Goal: Task Accomplishment & Management: Manage account settings

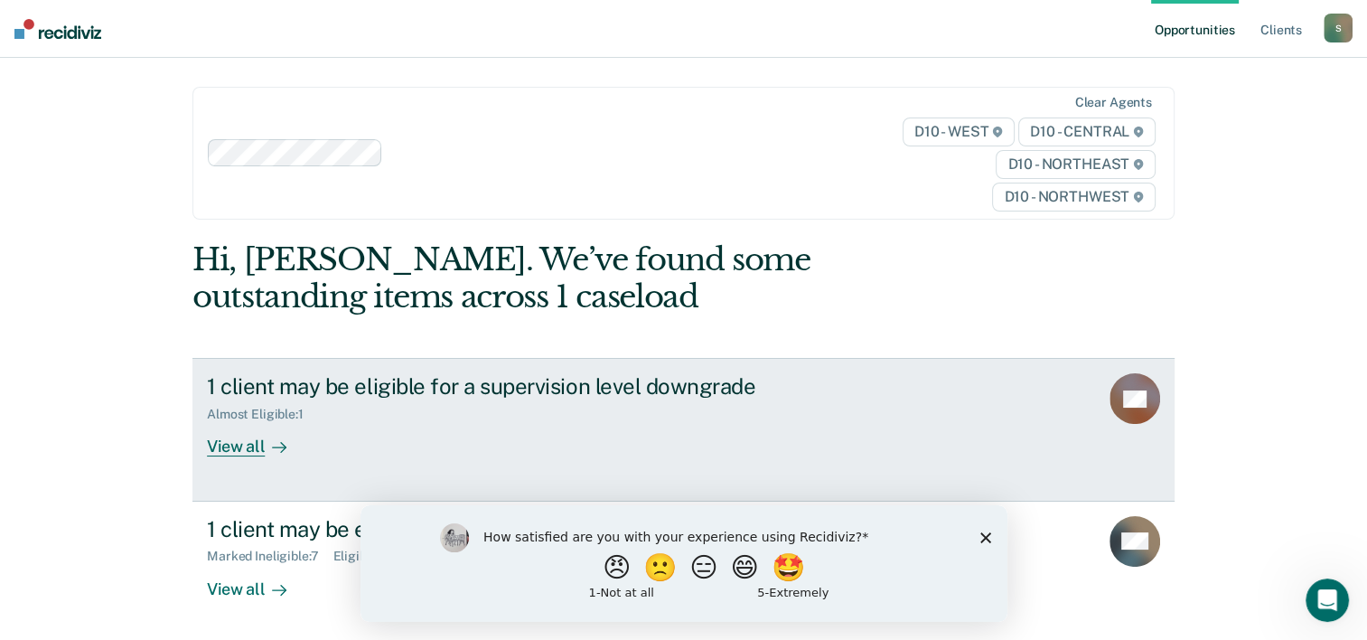
click at [219, 439] on div "View all" at bounding box center [257, 439] width 101 height 35
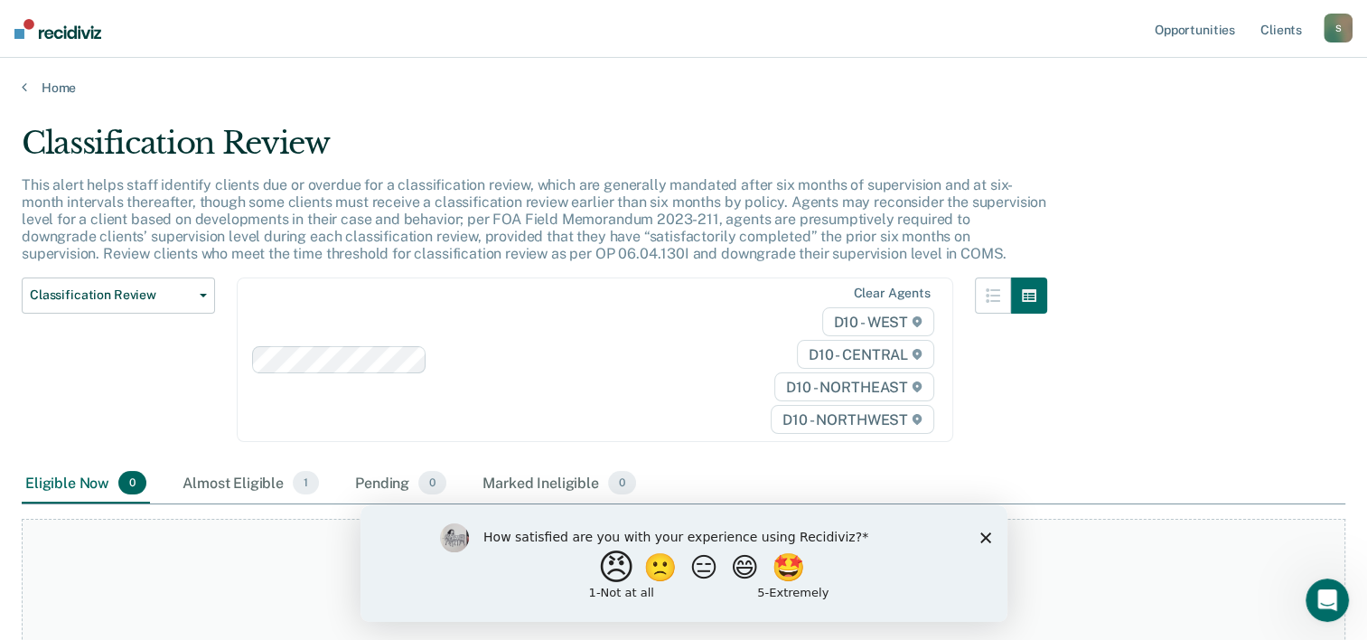
click at [601, 574] on button "😠" at bounding box center [617, 566] width 42 height 36
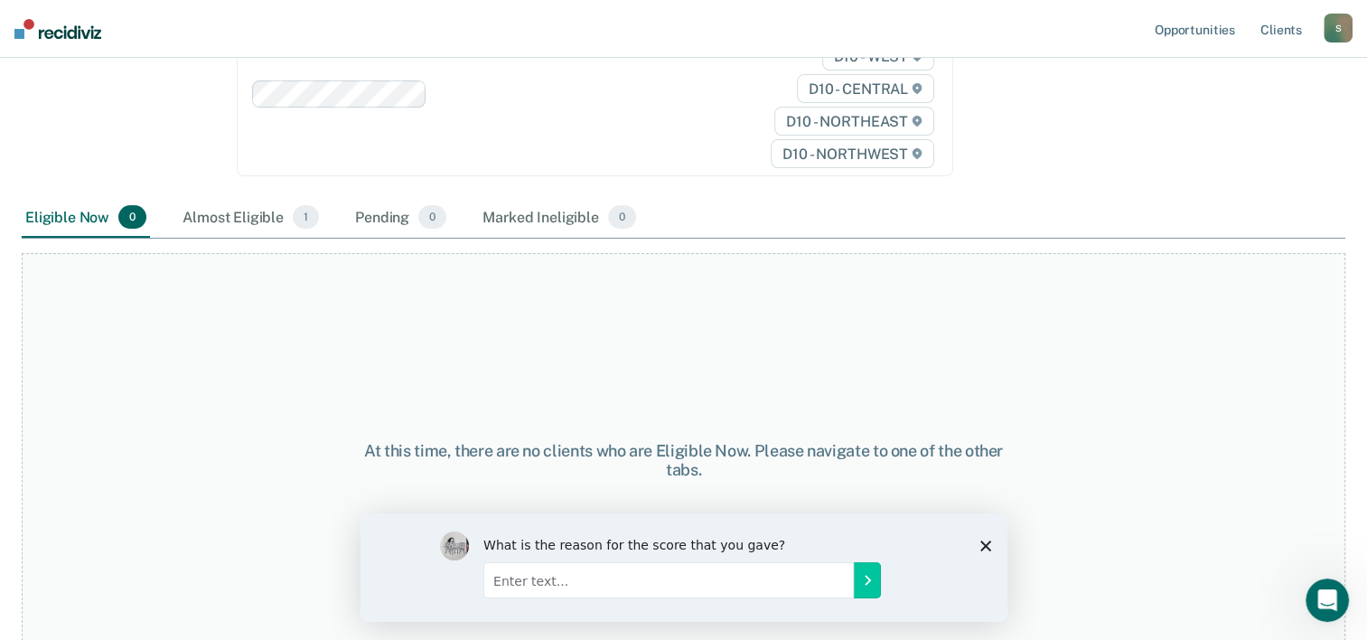
scroll to position [289, 0]
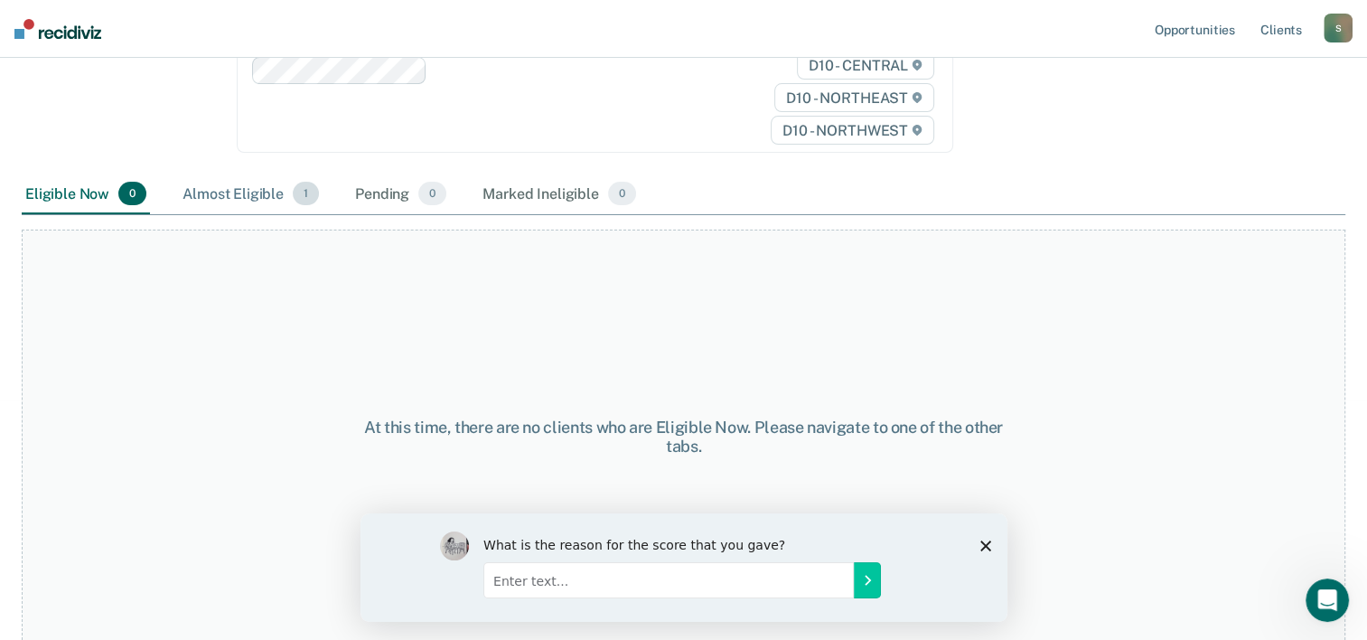
click at [227, 197] on div "Almost Eligible 1" at bounding box center [251, 194] width 144 height 40
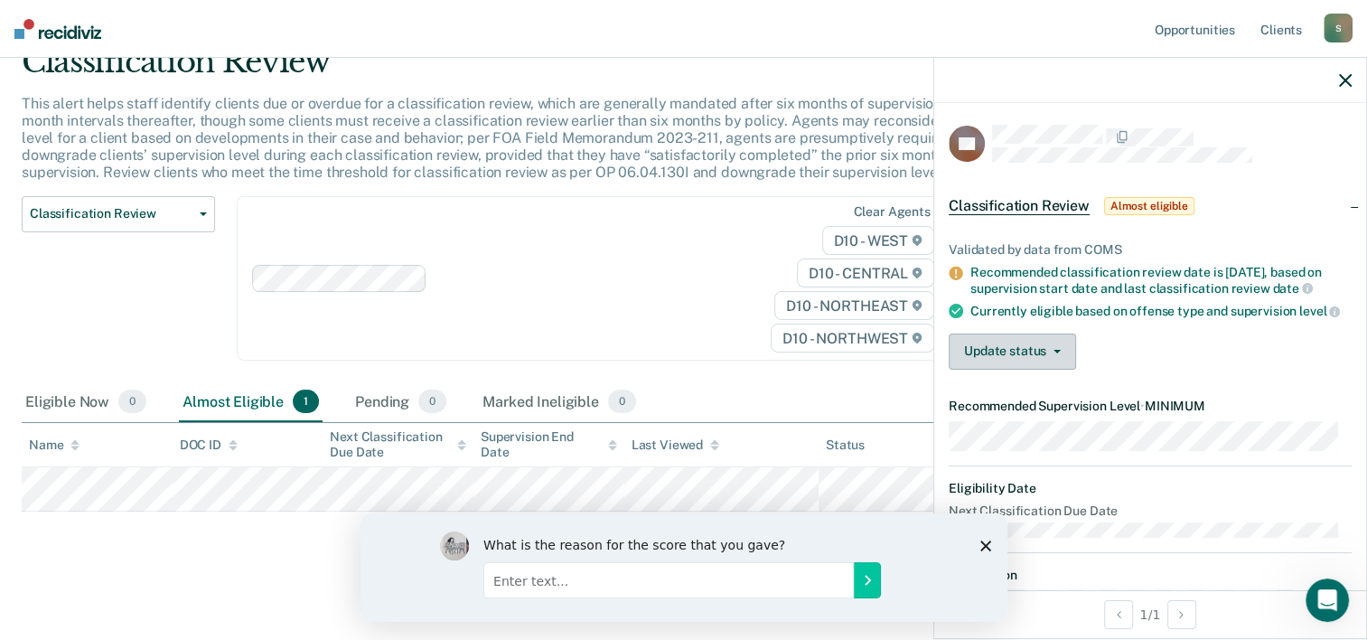
scroll to position [32, 0]
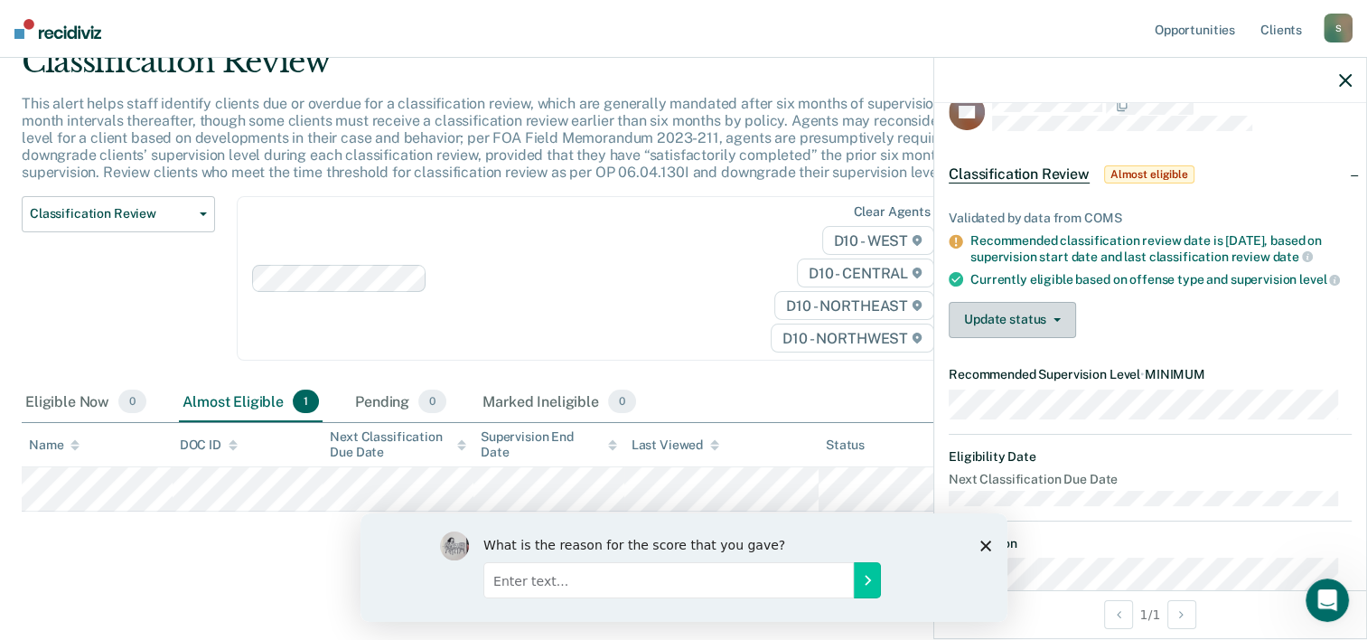
click at [997, 325] on button "Update status" at bounding box center [1011, 320] width 127 height 36
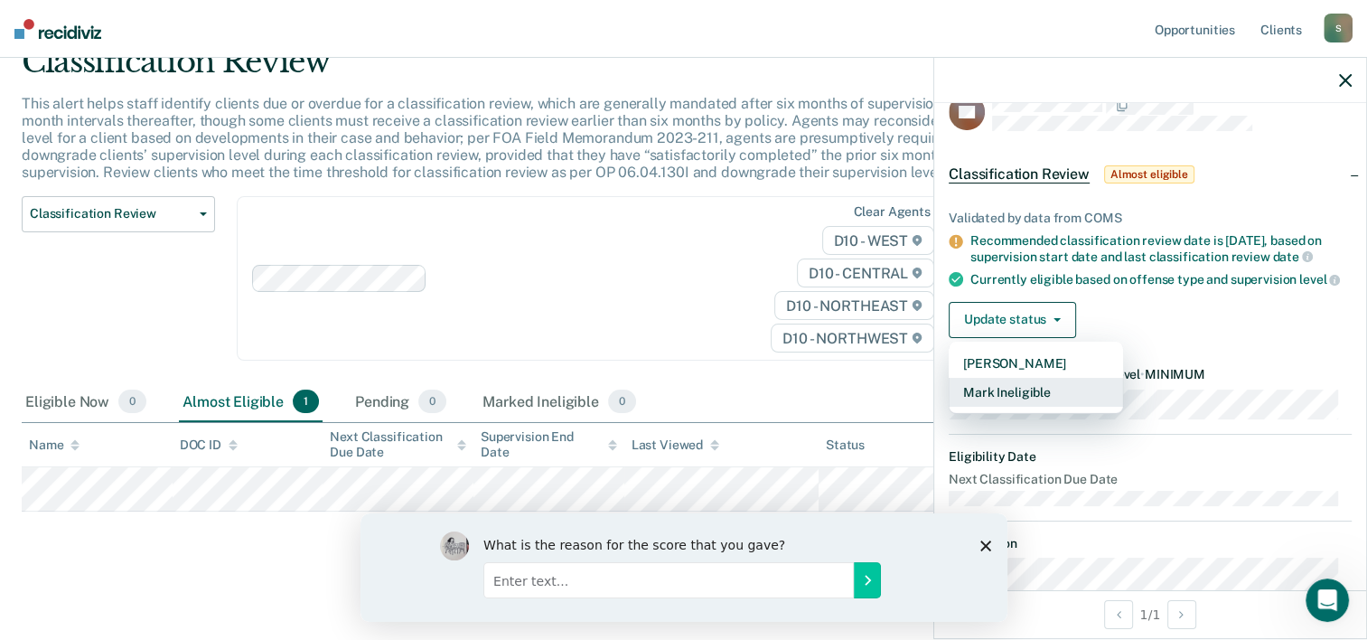
click at [995, 394] on button "Mark Ineligible" at bounding box center [1035, 392] width 174 height 29
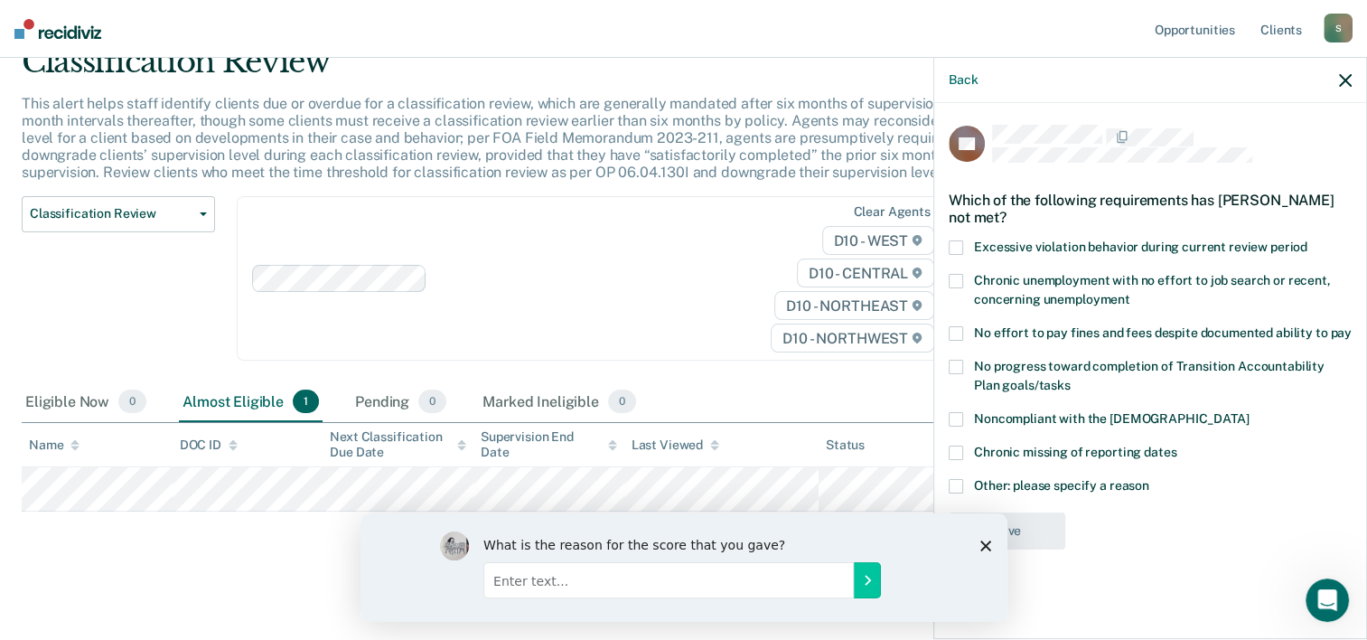
click at [947, 478] on div "DK Which of the following requirements has [PERSON_NAME] not met? Excessive vio…" at bounding box center [1150, 369] width 432 height 532
click at [956, 490] on span at bounding box center [955, 486] width 14 height 14
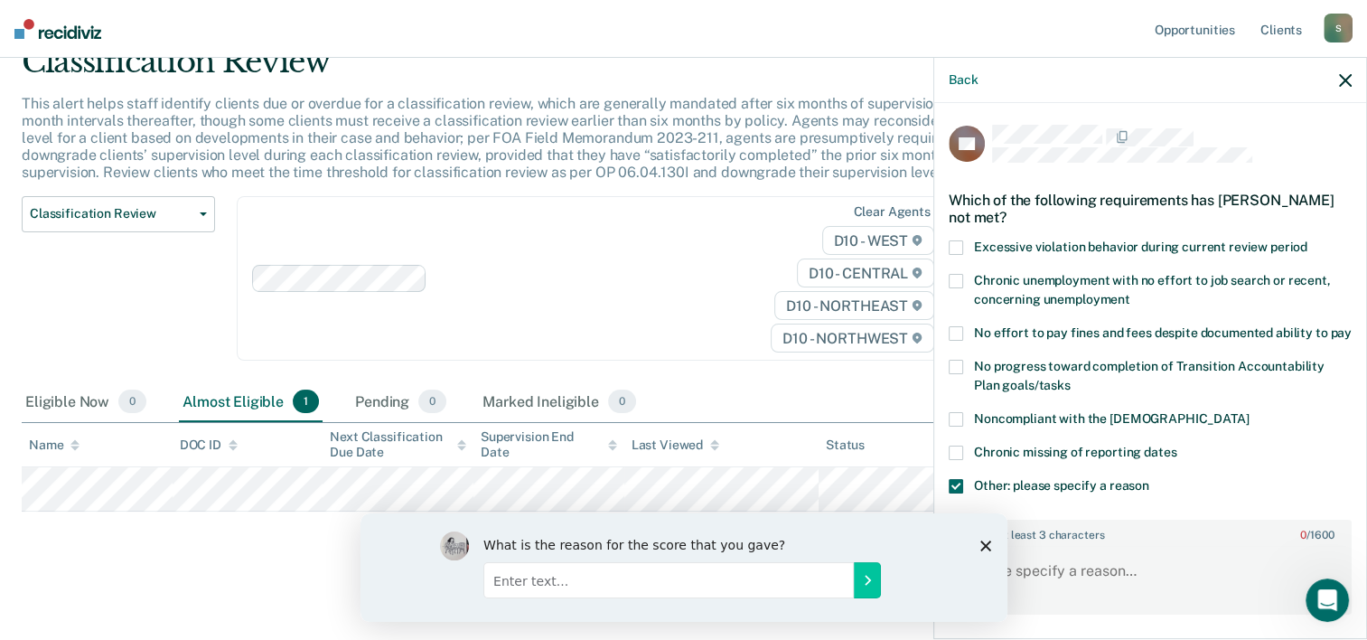
click at [985, 539] on icon "Close survey" at bounding box center [984, 544] width 11 height 11
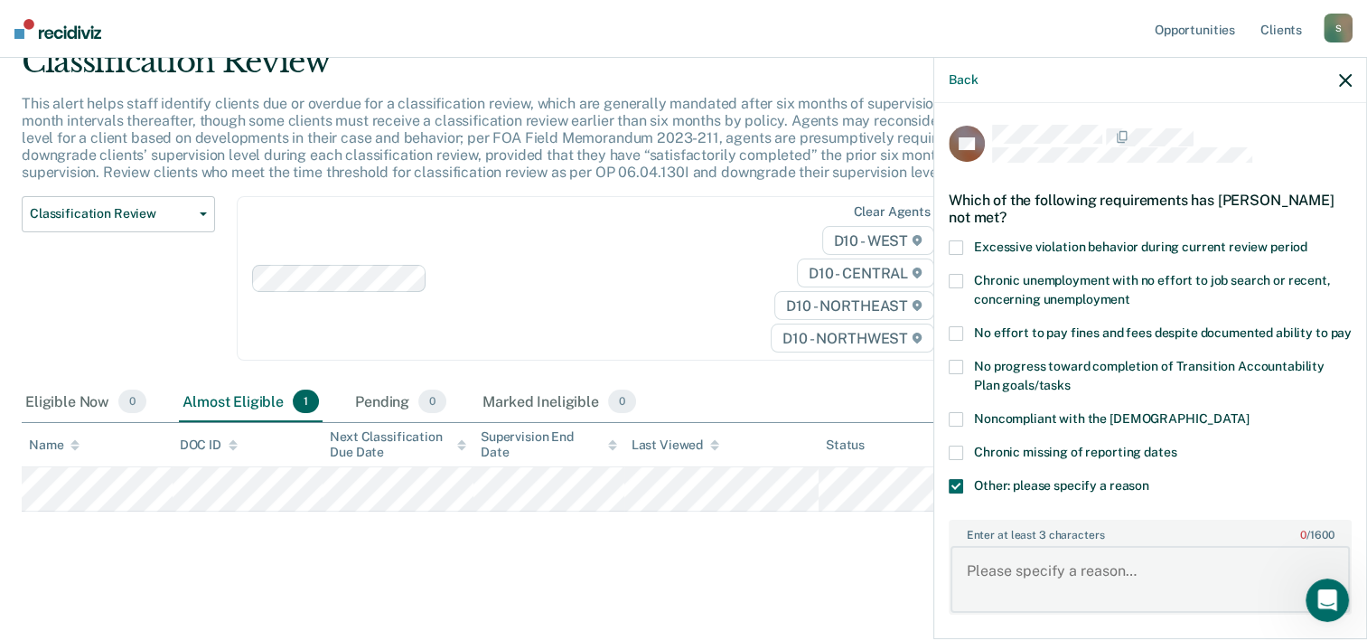
drag, startPoint x: 1153, startPoint y: 585, endPoint x: 1138, endPoint y: 585, distance: 15.4
click at [1152, 585] on textarea "Enter at least 3 characters 0 / 1600" at bounding box center [1149, 579] width 399 height 67
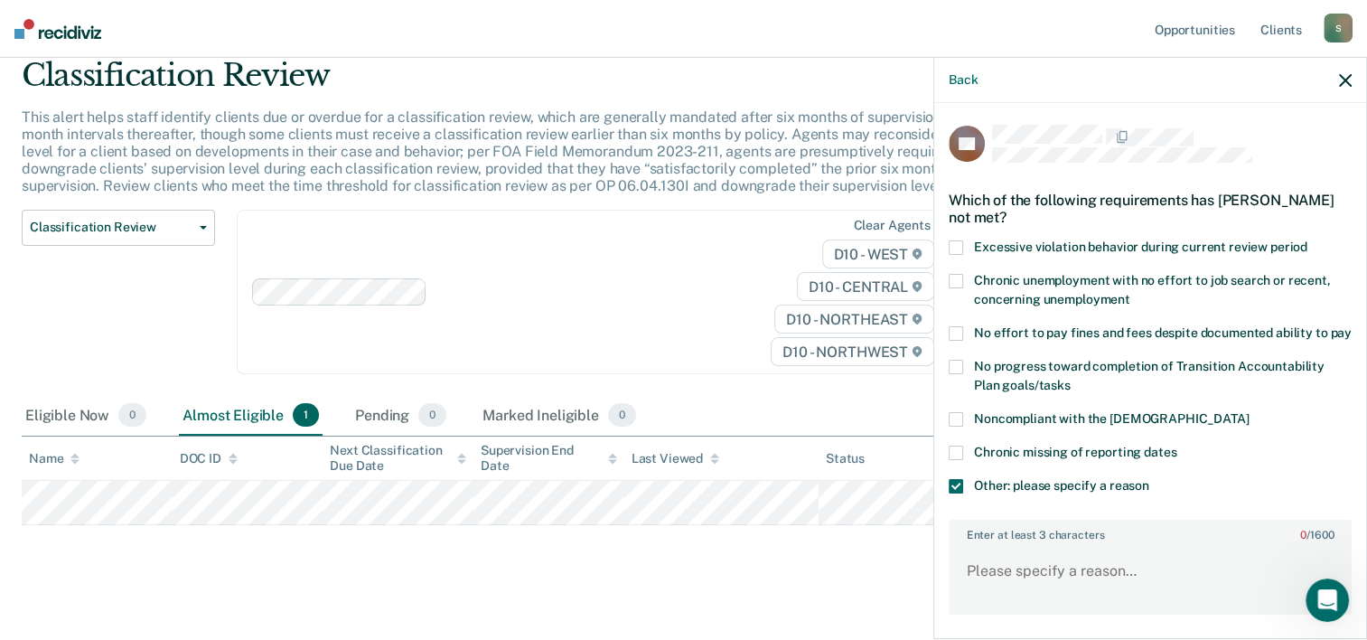
scroll to position [81, 0]
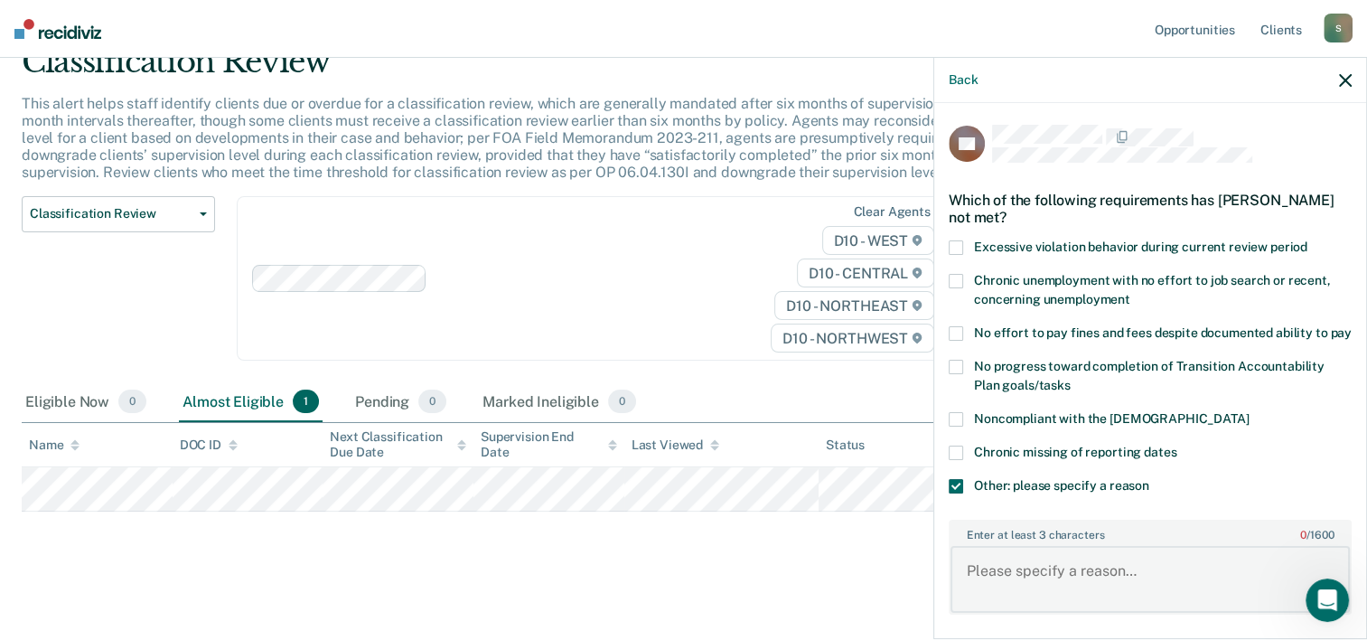
click at [1081, 577] on textarea "Enter at least 3 characters 0 / 1600" at bounding box center [1149, 579] width 399 height 67
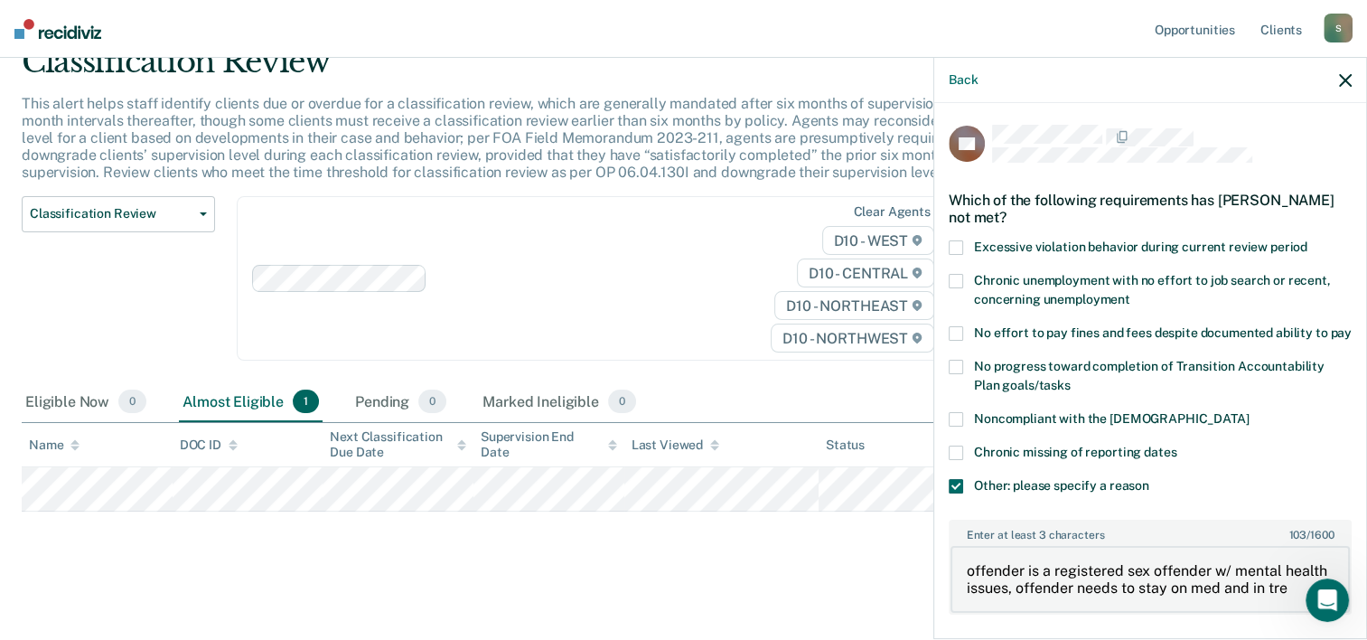
scroll to position [4, 0]
type textarea "offender is a registered sex offender w/ mental health issues, offender needs t…"
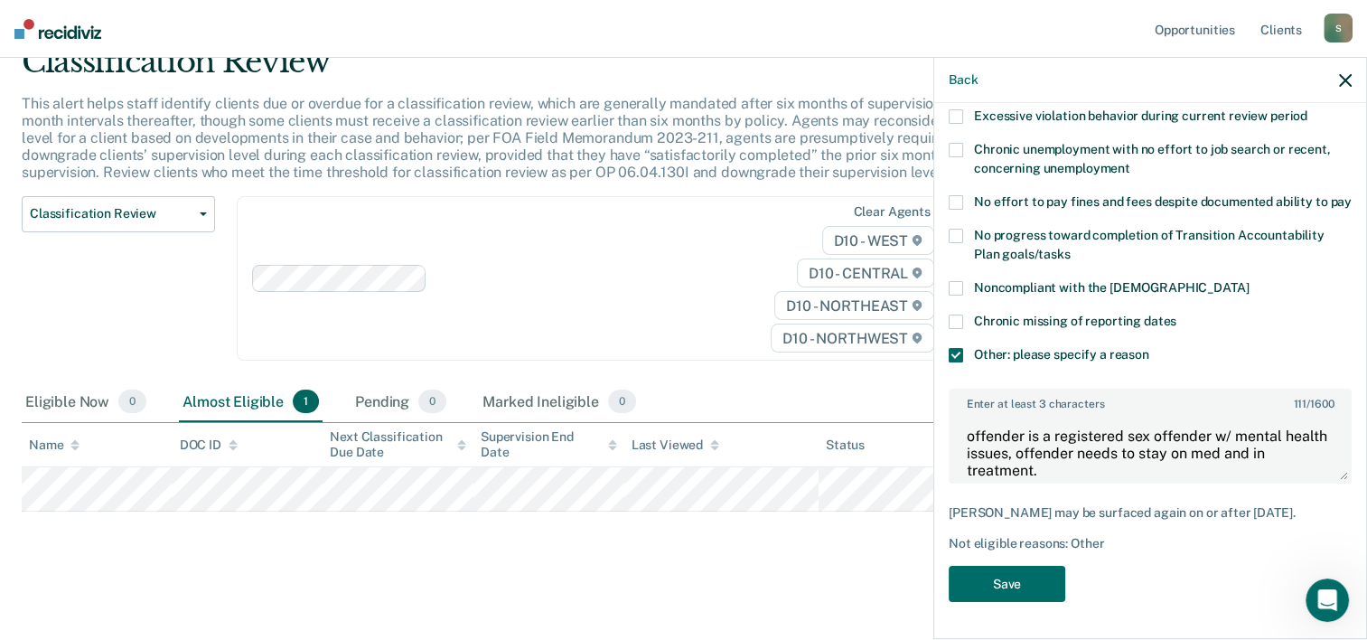
scroll to position [161, 0]
click at [1041, 599] on button "Save" at bounding box center [1006, 583] width 117 height 37
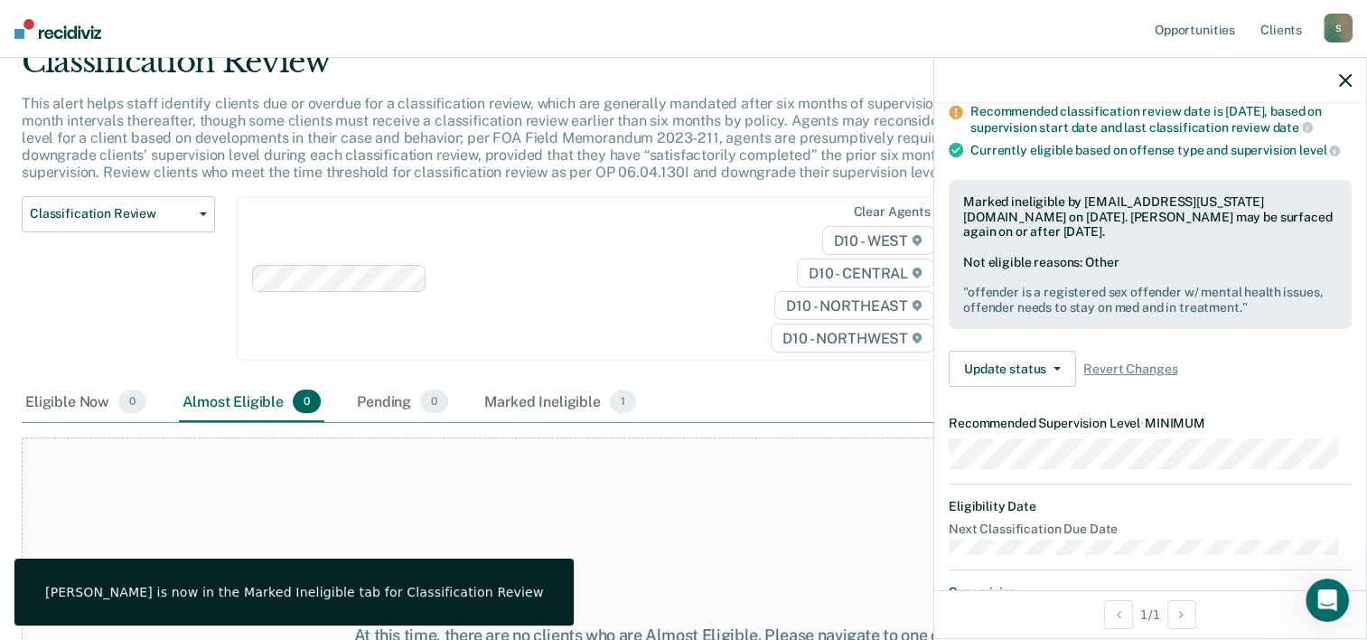
click at [1342, 29] on div "S" at bounding box center [1337, 28] width 29 height 29
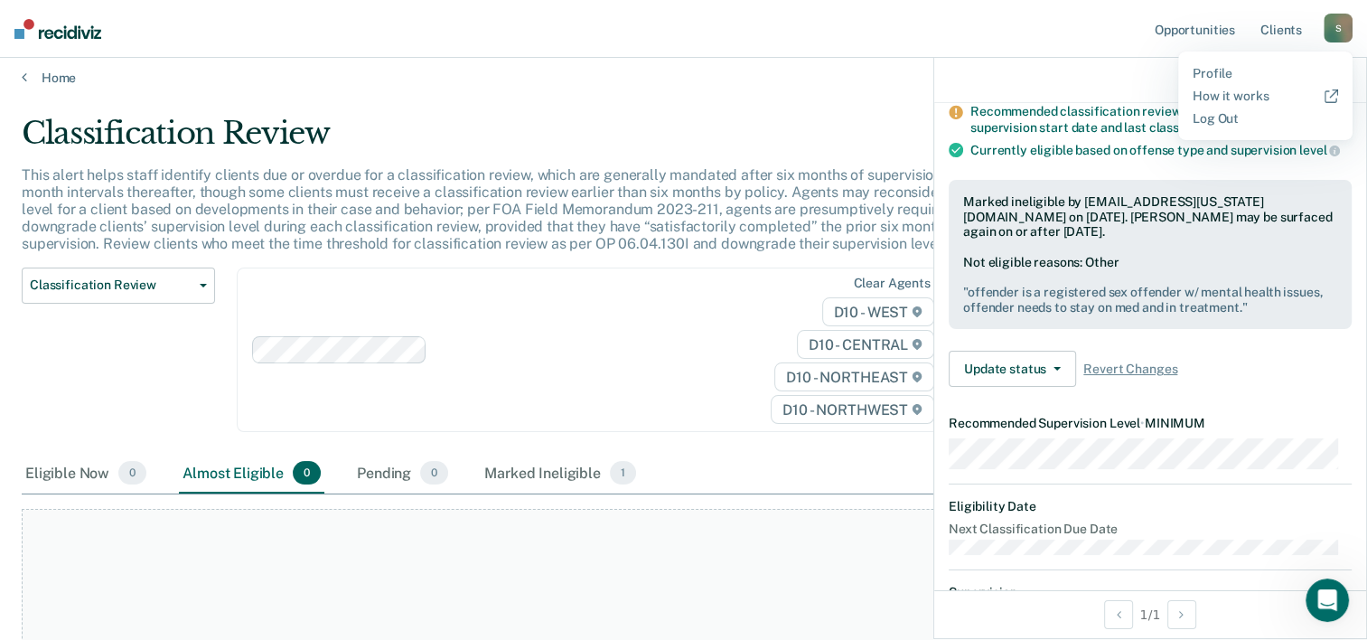
scroll to position [0, 0]
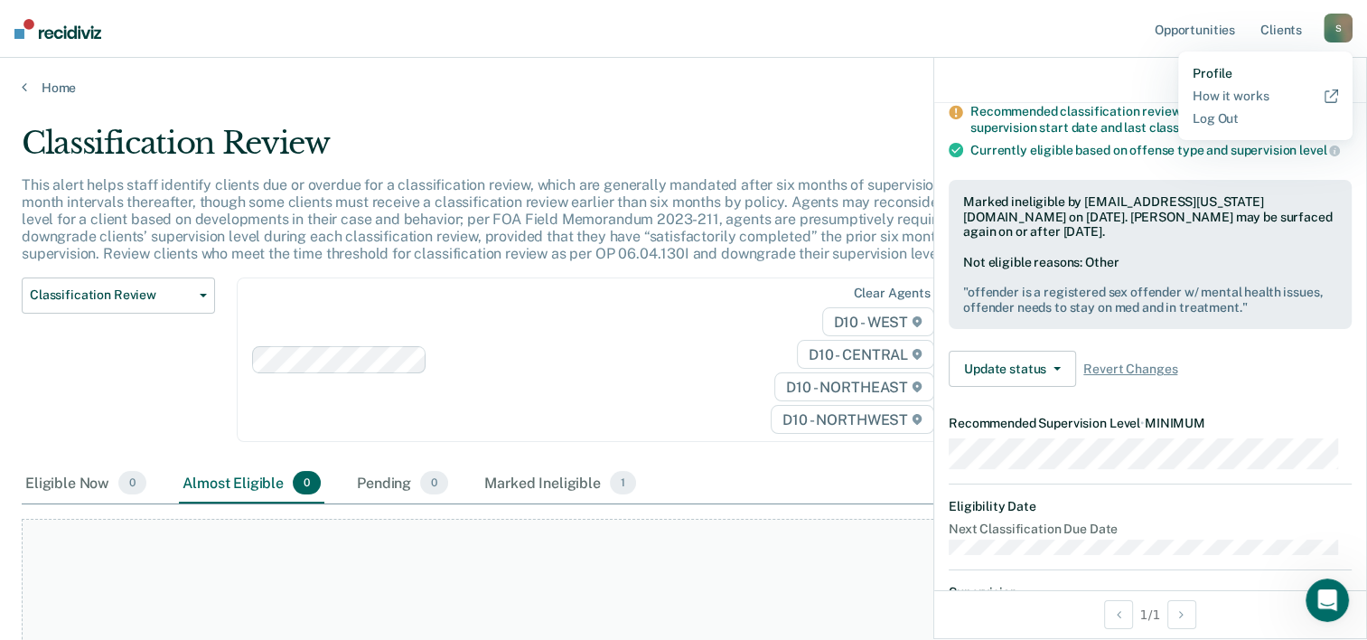
click at [1212, 72] on link "Profile" at bounding box center [1264, 73] width 145 height 15
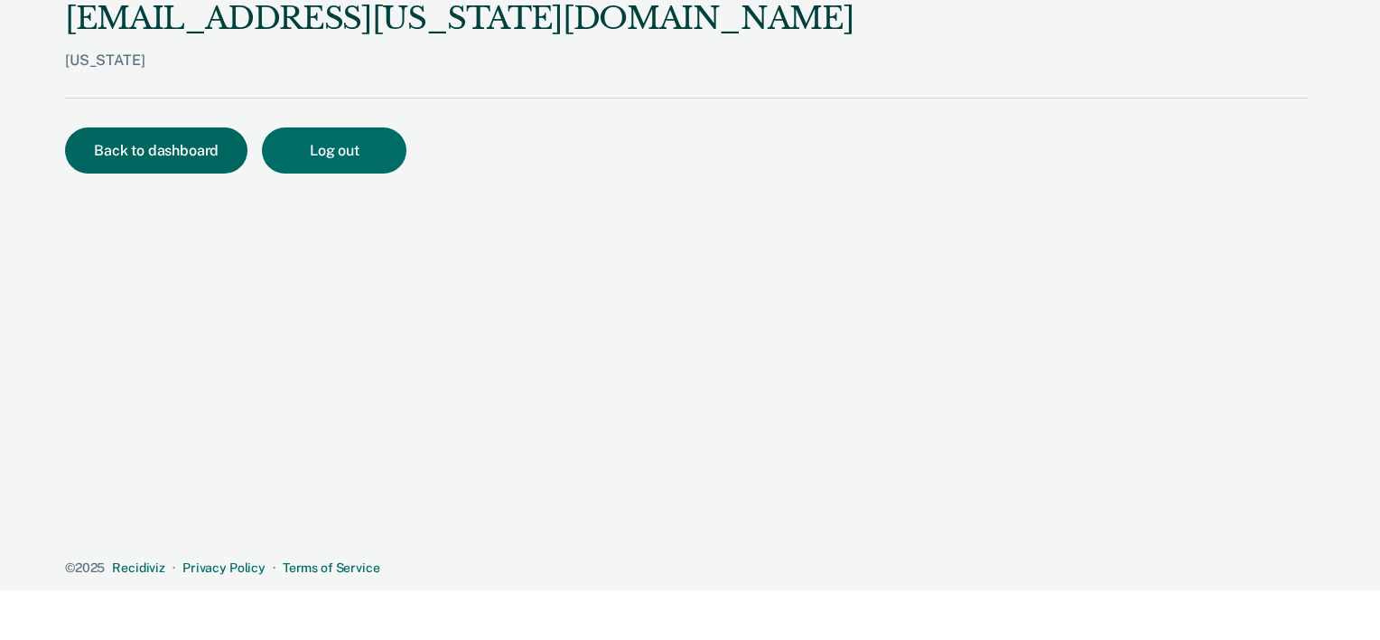
click at [166, 153] on button "Back to dashboard" at bounding box center [156, 150] width 182 height 46
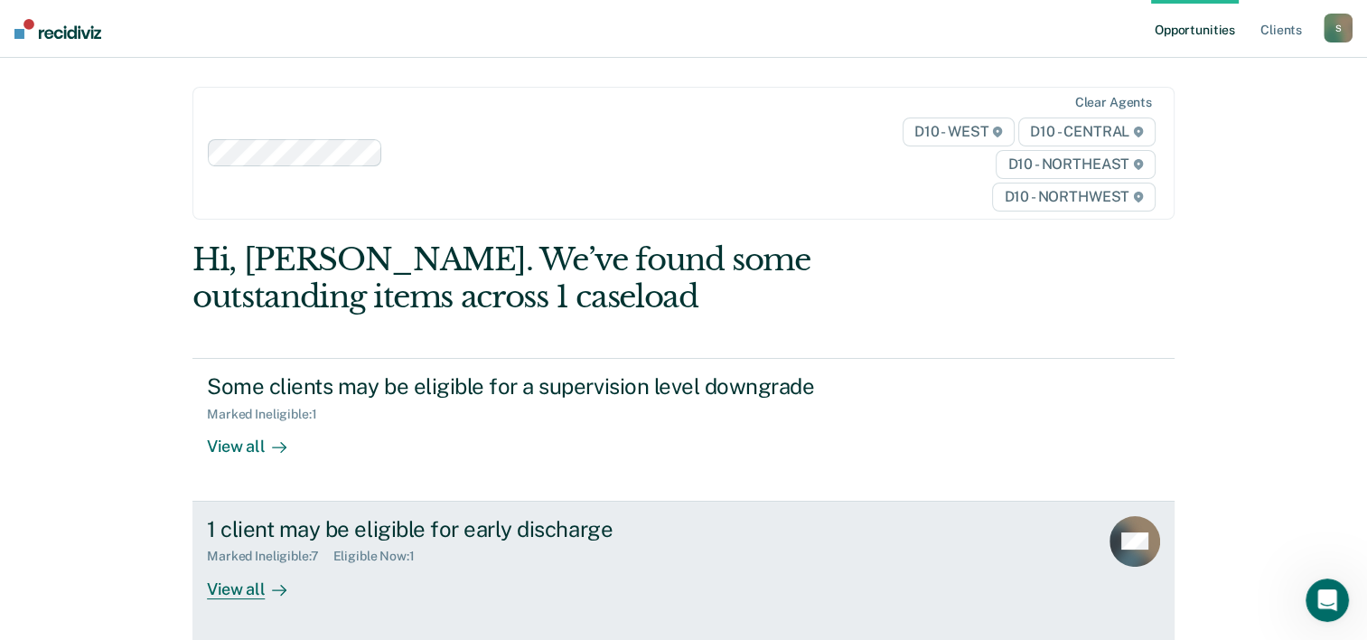
click at [217, 582] on div "View all" at bounding box center [257, 581] width 101 height 35
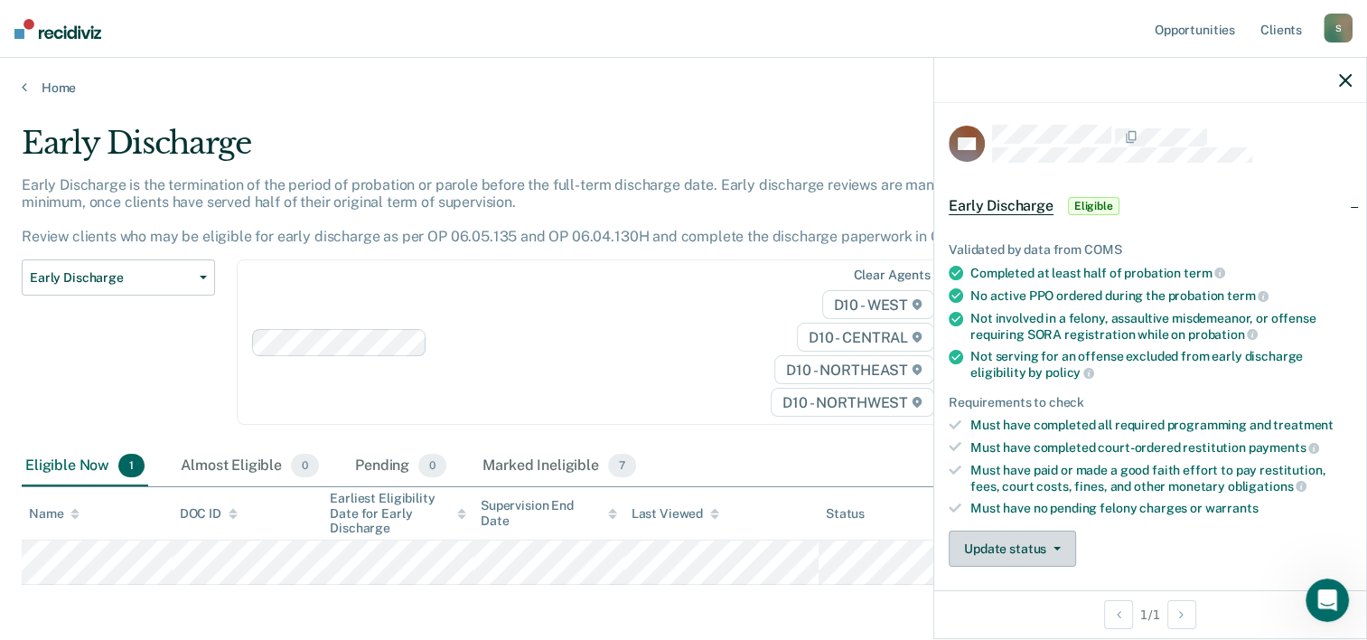
click at [1002, 546] on button "Update status" at bounding box center [1011, 548] width 127 height 36
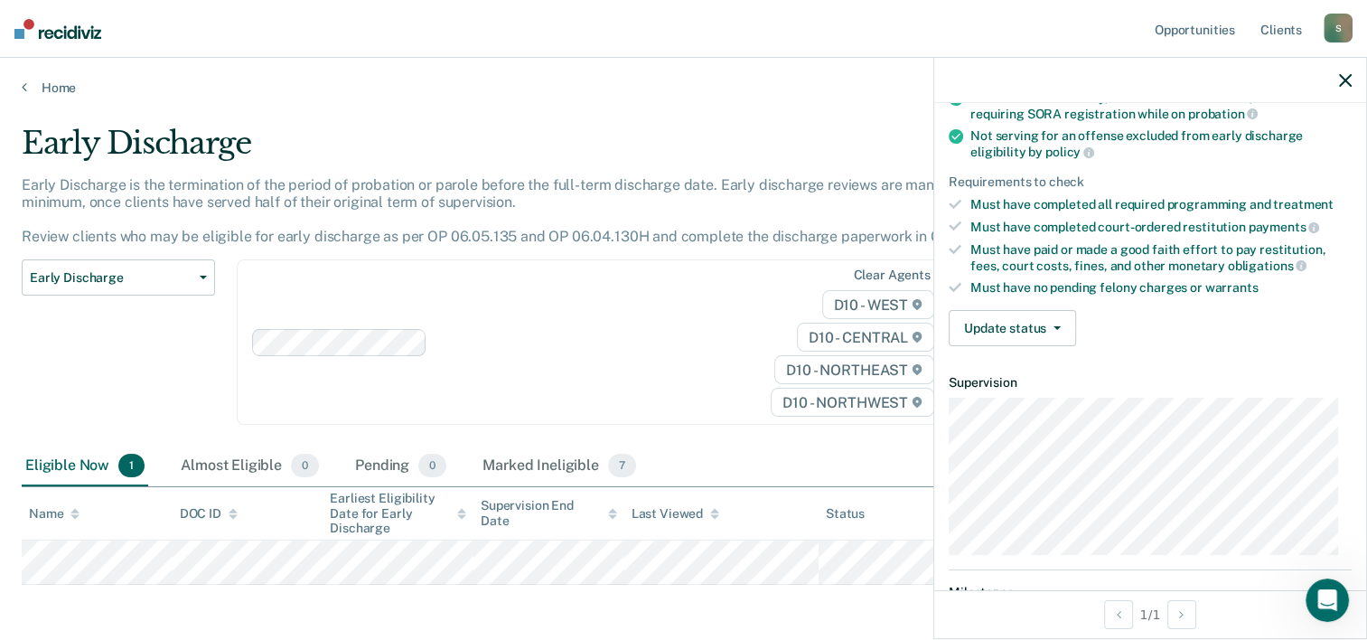
scroll to position [232, 0]
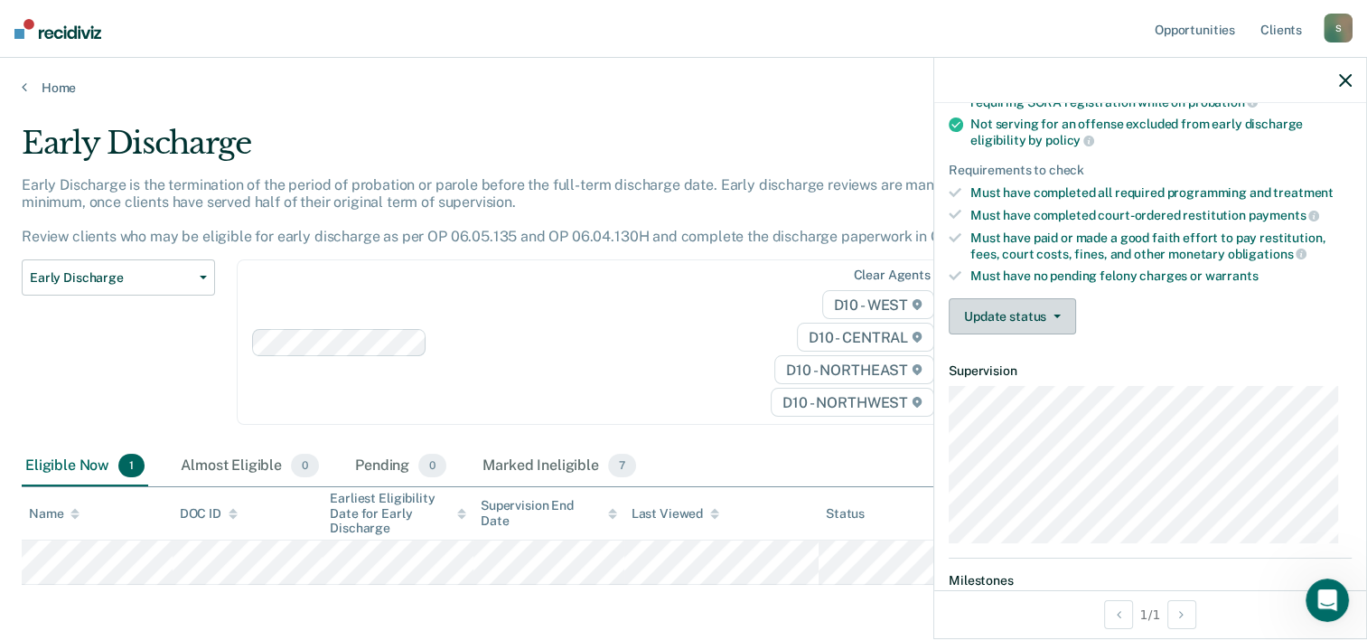
click at [1035, 310] on button "Update status" at bounding box center [1011, 316] width 127 height 36
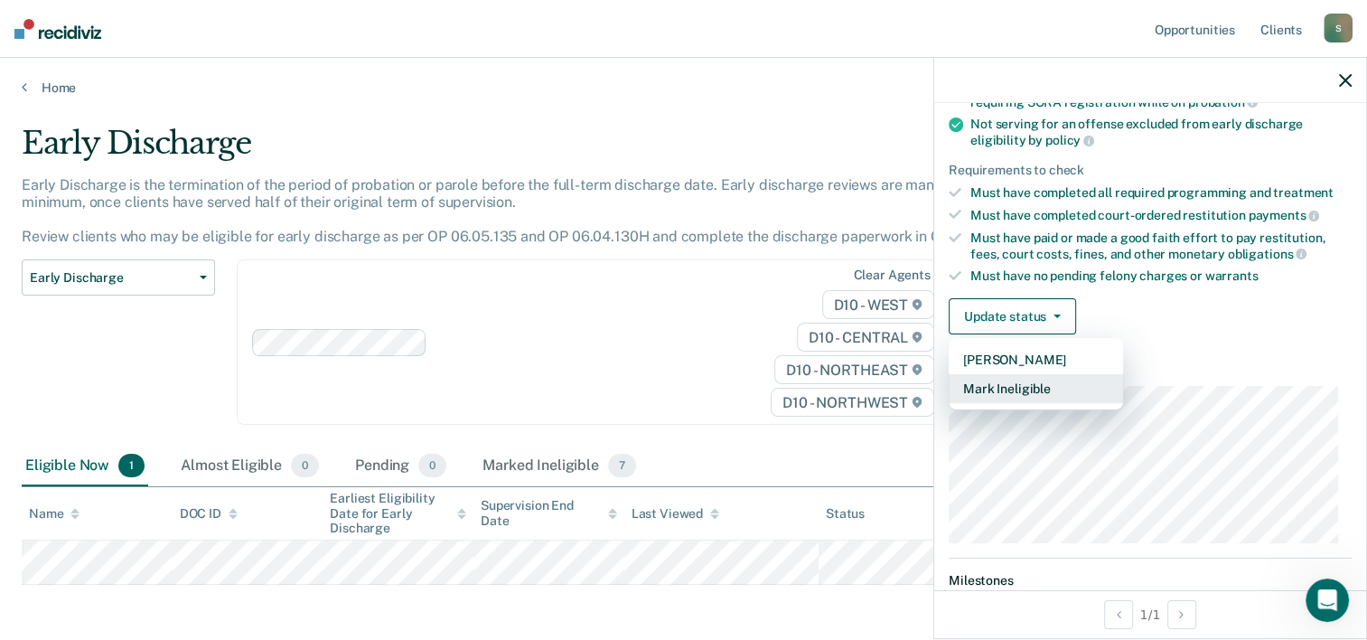
click at [1016, 378] on button "Mark Ineligible" at bounding box center [1035, 388] width 174 height 29
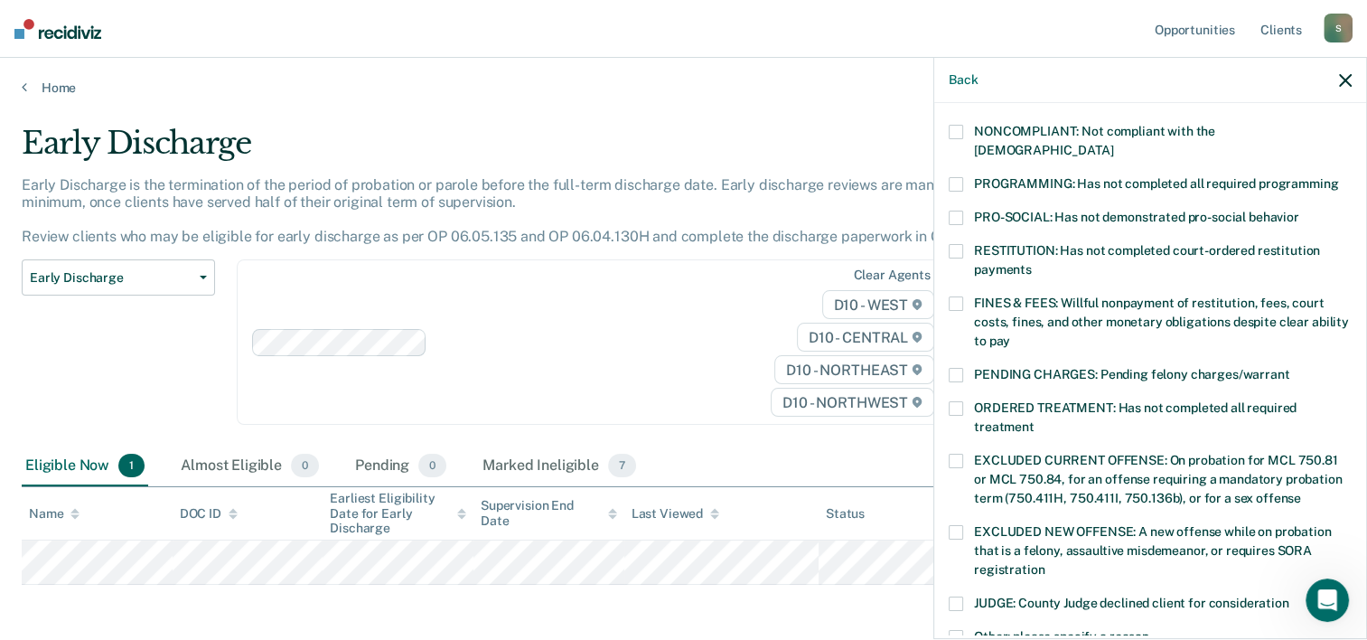
scroll to position [347, 0]
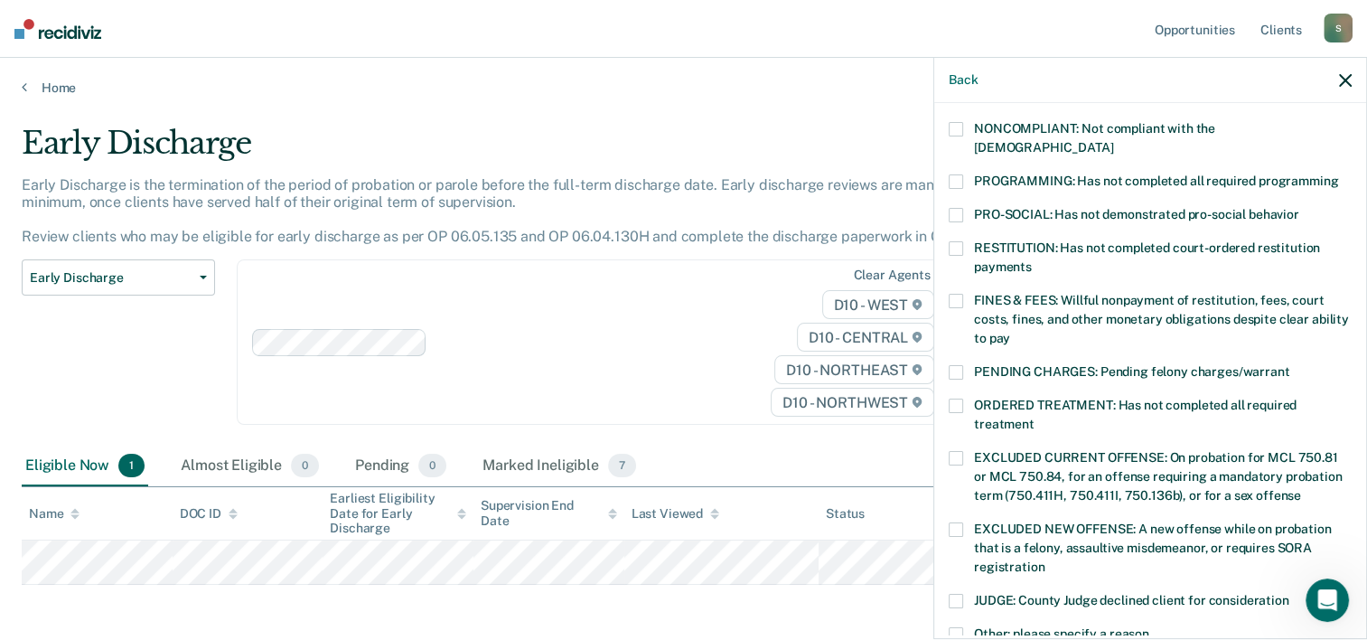
click at [957, 365] on span at bounding box center [955, 372] width 14 height 14
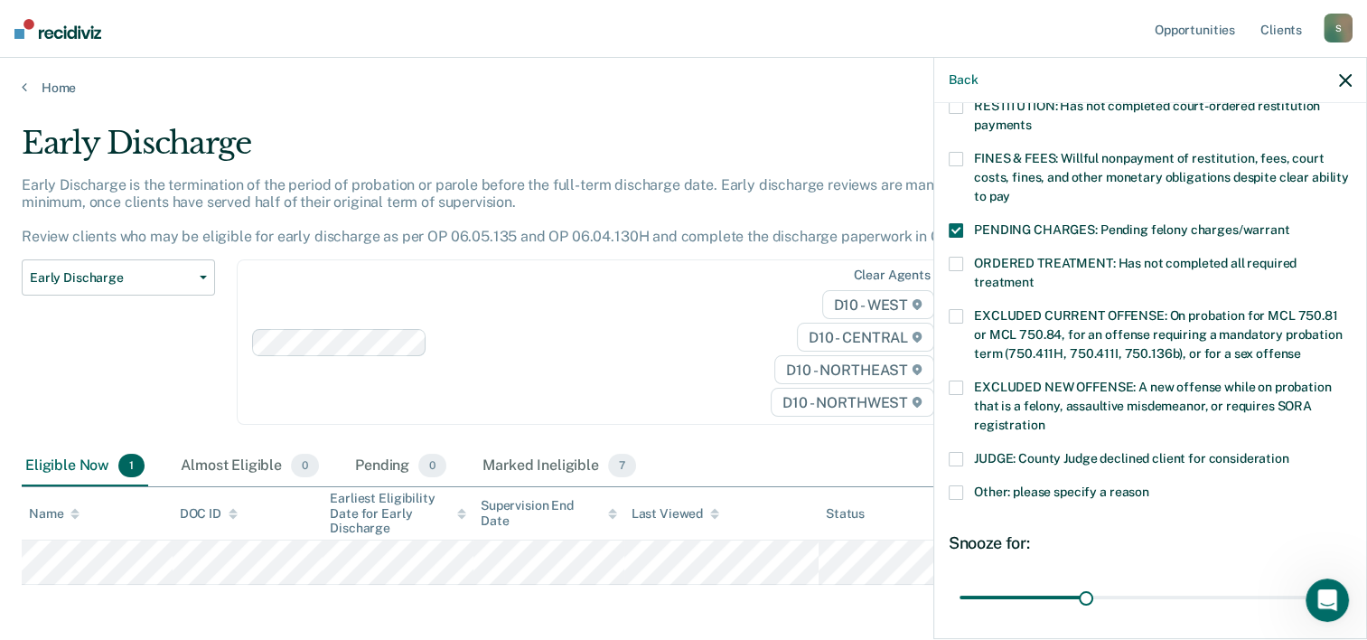
scroll to position [619, 0]
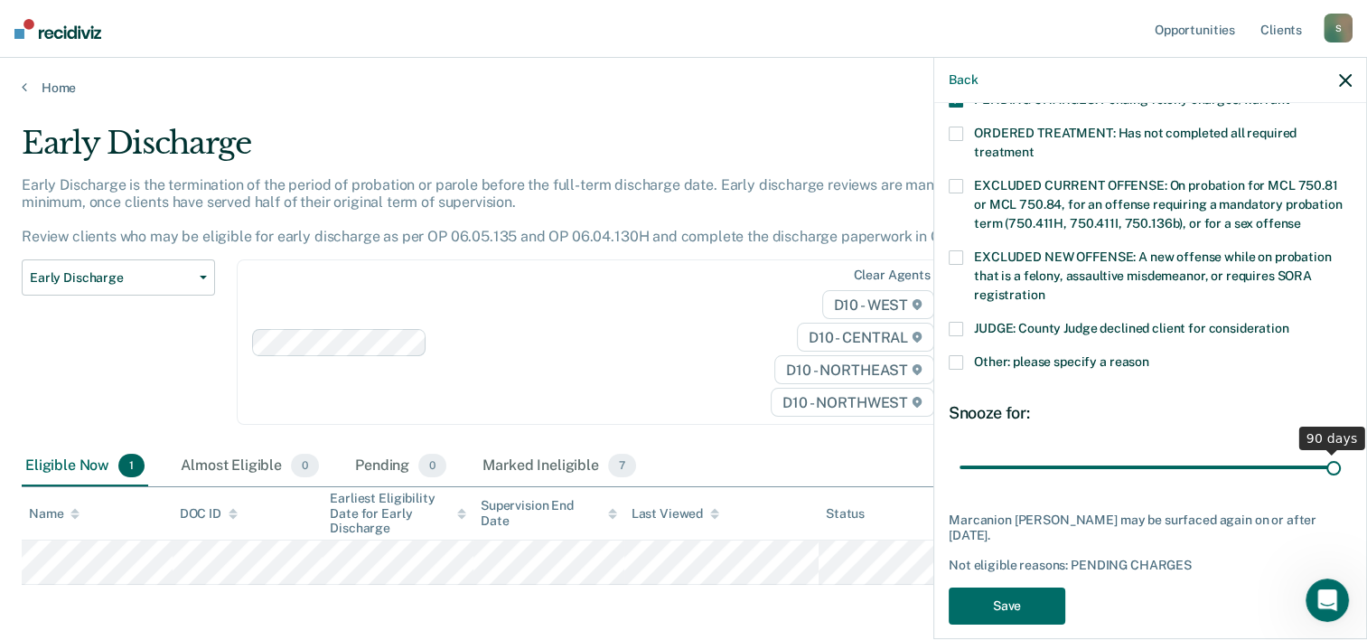
drag, startPoint x: 1082, startPoint y: 447, endPoint x: 1327, endPoint y: 448, distance: 244.8
type input "90"
click at [1327, 452] on input "range" at bounding box center [1149, 468] width 381 height 32
click at [1004, 587] on button "Save" at bounding box center [1006, 605] width 117 height 37
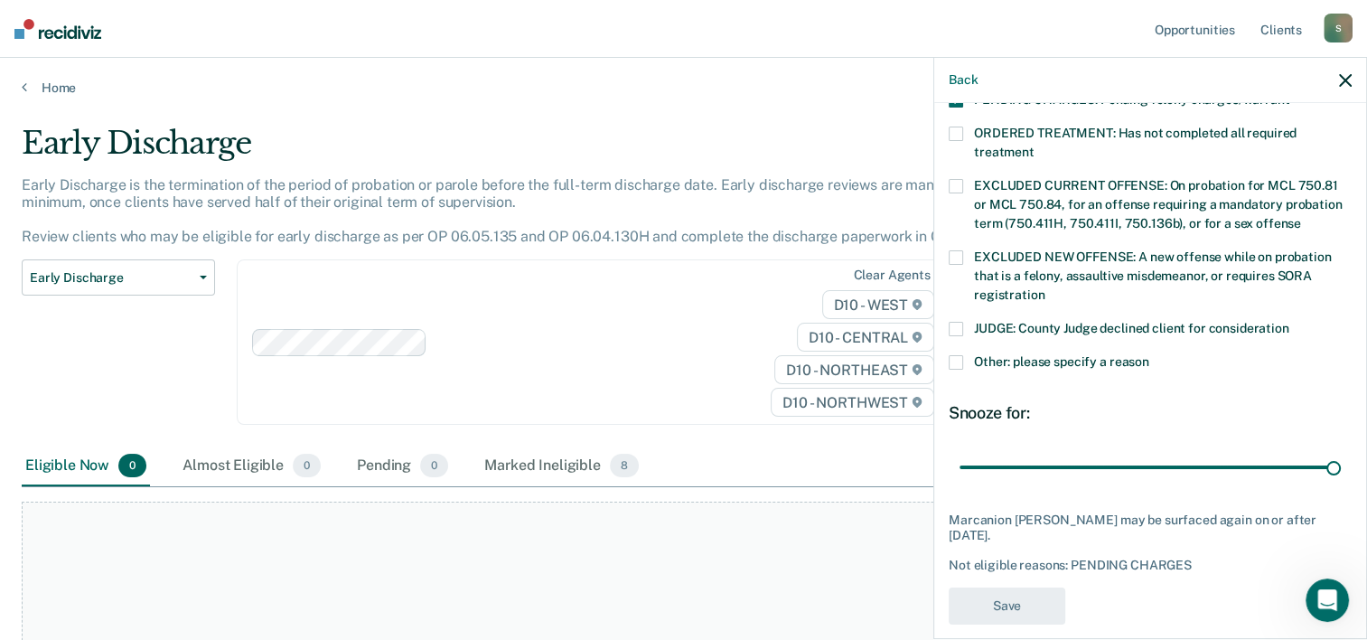
scroll to position [520, 0]
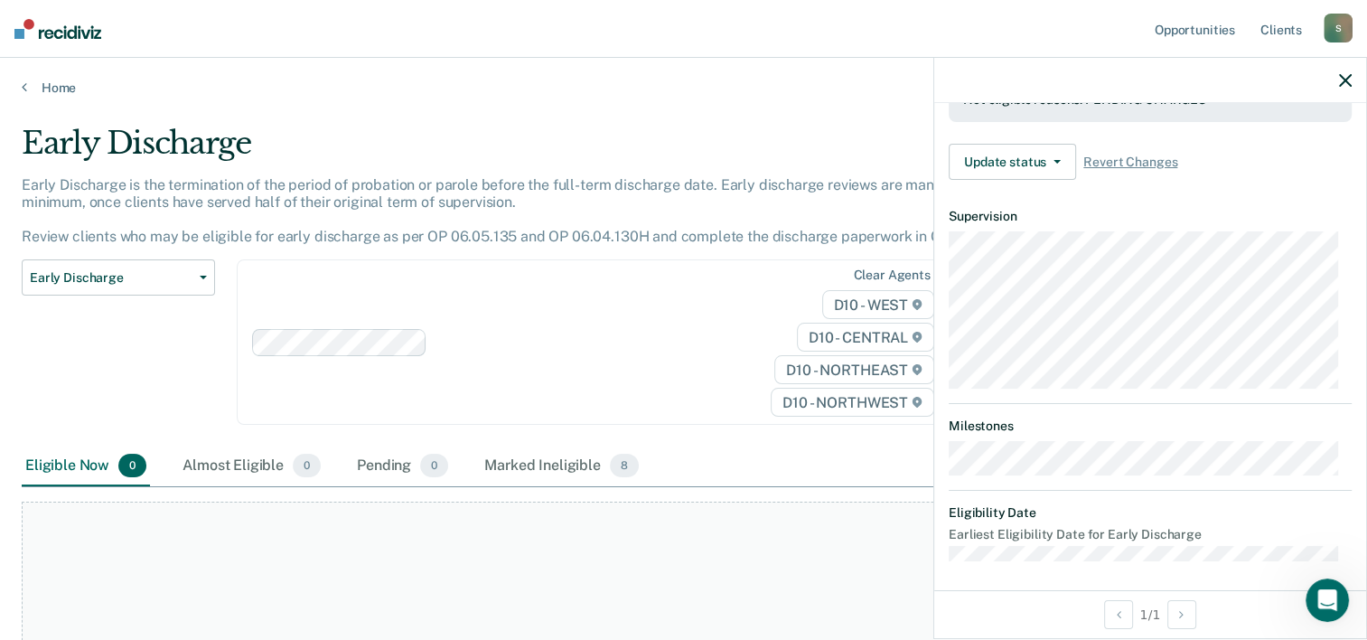
click at [1340, 25] on div "S" at bounding box center [1337, 28] width 29 height 29
click at [1340, 20] on div "S" at bounding box center [1337, 28] width 29 height 29
